Goal: Task Accomplishment & Management: Complete application form

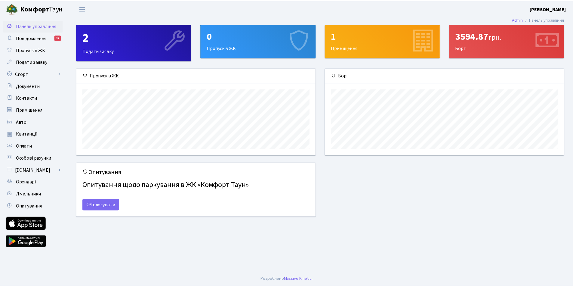
scroll to position [87, 241]
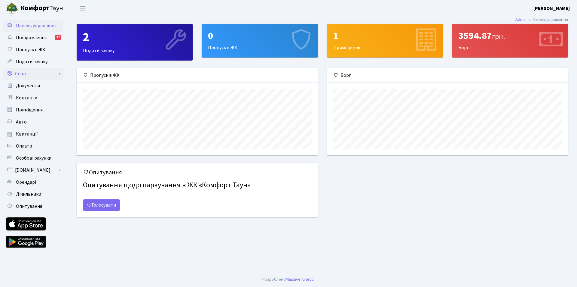
click at [20, 72] on link "Спорт" at bounding box center [33, 74] width 60 height 12
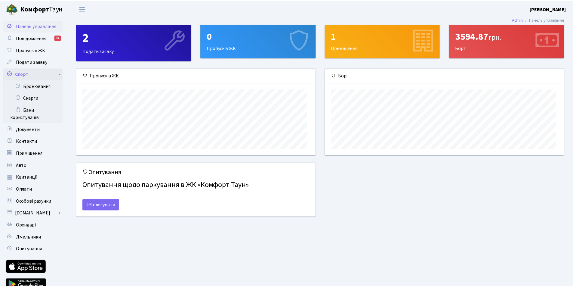
scroll to position [300665, 300514]
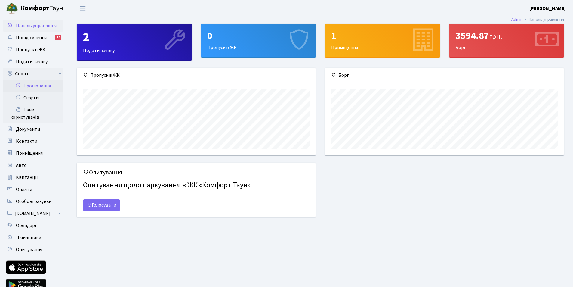
click at [34, 85] on link "Бронювання" at bounding box center [33, 86] width 60 height 12
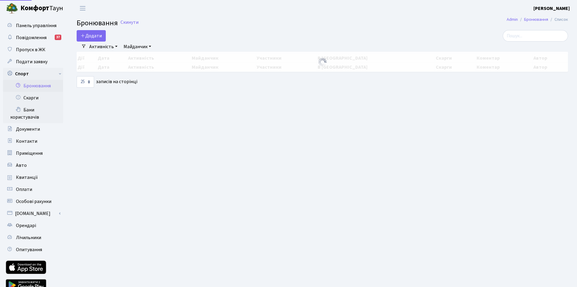
select select "25"
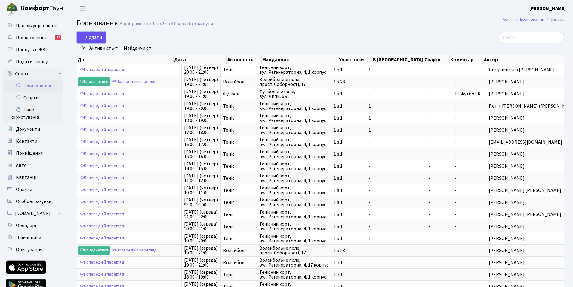
click at [91, 33] on button "Додати" at bounding box center [91, 37] width 29 height 11
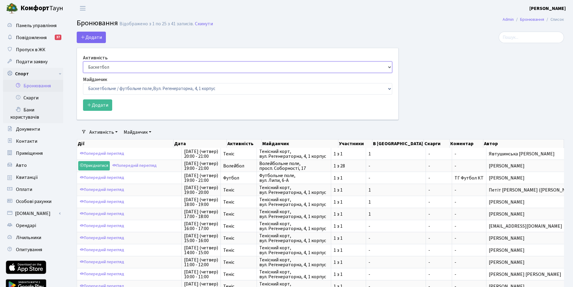
click at [100, 70] on select "Баскетбол Волейбол Йога Катання на роликах Настільний теніс Теніс Футбол Фітнес" at bounding box center [237, 66] width 309 height 11
select select "1"
click at [83, 61] on select "Баскетбол Волейбол Йога Катання на роликах Настільний теніс Теніс Футбол Фітнес" at bounding box center [237, 66] width 309 height 11
click at [100, 91] on select "Баскетбольне / футбольне поле, Вул. Регенераторна, 4, 1 корпус Баскетбольне пол…" at bounding box center [237, 88] width 309 height 11
select select "1"
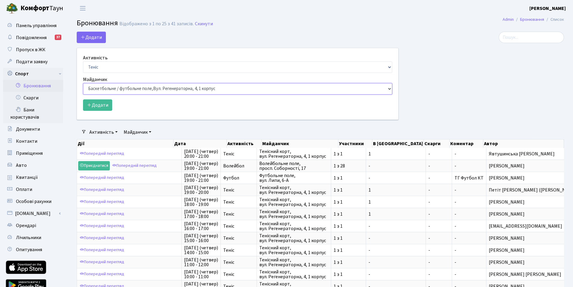
click at [83, 83] on select "Баскетбольне / футбольне поле, Вул. Регенераторна, 4, 1 корпус Баскетбольне пол…" at bounding box center [237, 88] width 309 height 11
click at [99, 107] on button "Додати" at bounding box center [97, 104] width 29 height 11
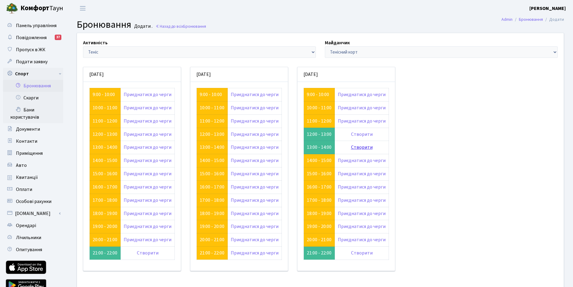
click at [360, 147] on link "Створити" at bounding box center [362, 147] width 22 height 7
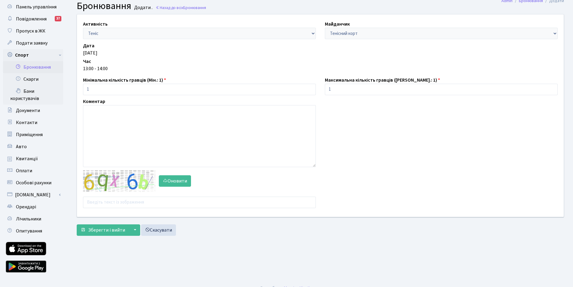
scroll to position [27, 0]
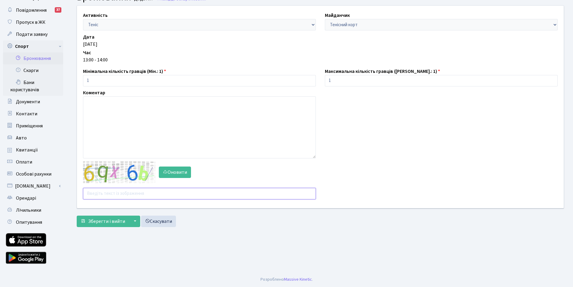
click at [109, 193] on input "text" at bounding box center [199, 193] width 233 height 11
type input "rxpar"
click at [77, 215] on button "Зберегти і вийти" at bounding box center [103, 220] width 52 height 11
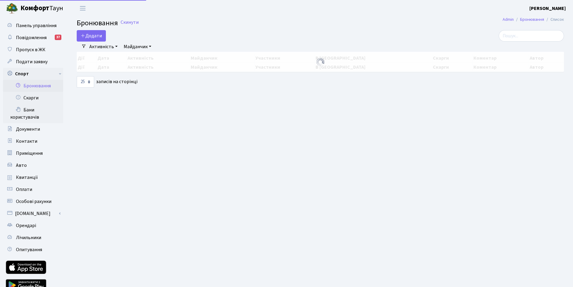
select select "25"
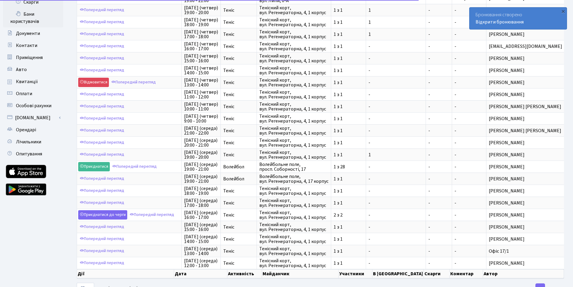
scroll to position [118, 0]
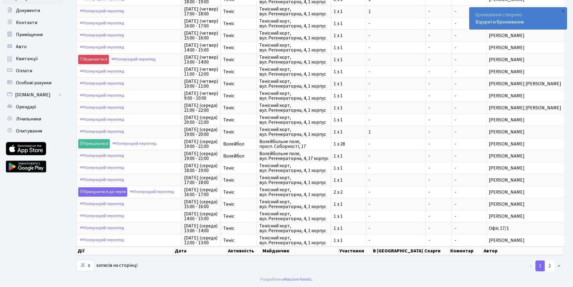
click at [550, 266] on link "2" at bounding box center [550, 265] width 10 height 11
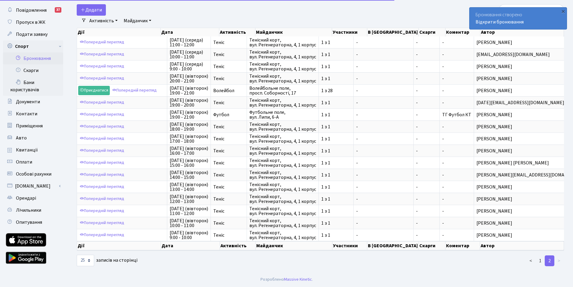
scroll to position [27, 0]
